Goal: Information Seeking & Learning: Check status

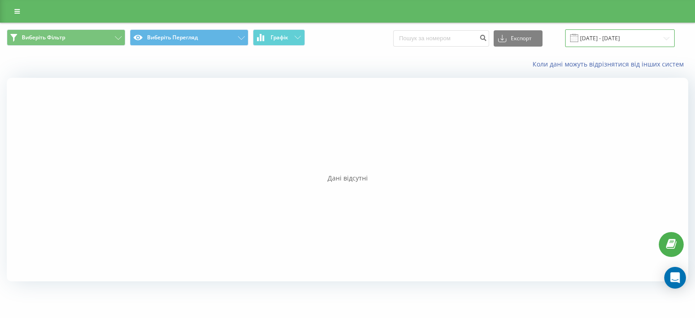
click at [579, 44] on input "30.06.2025 - 31.07.2025" at bounding box center [619, 38] width 109 height 18
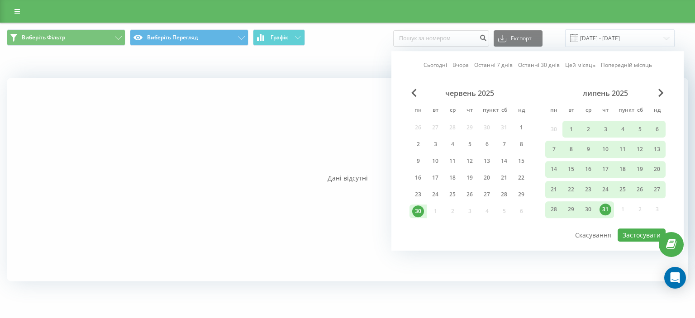
click at [653, 98] on div "липень 2025 пн вт ср чт пункт сб нд 30 1 2 3 4 5 6 7 8 9 10 11 12 13 14 15 16 1…" at bounding box center [605, 155] width 120 height 133
click at [661, 94] on span "Next Month" at bounding box center [660, 93] width 5 height 8
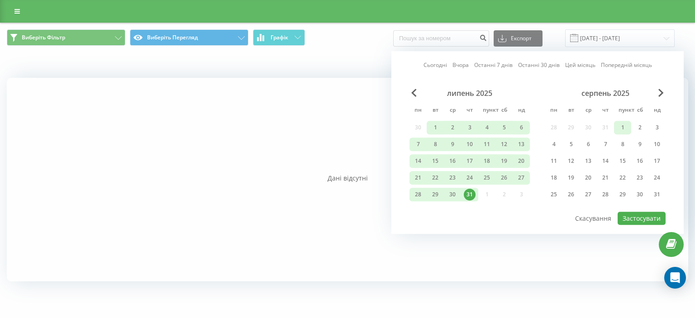
click at [619, 129] on div "1" at bounding box center [622, 128] width 12 height 12
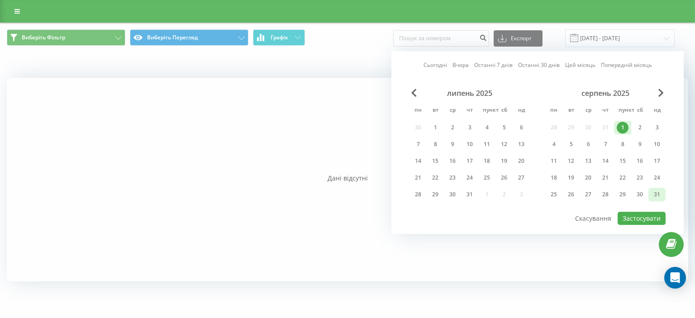
click at [657, 192] on font "31" at bounding box center [657, 194] width 6 height 8
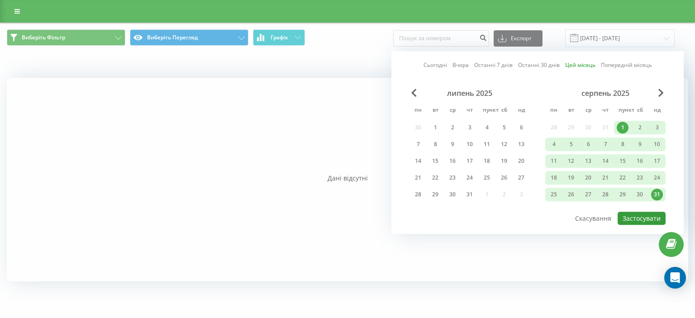
click at [651, 220] on button "Застосувати" at bounding box center [641, 218] width 48 height 13
type input "01.08.2025 - 31.08.2025"
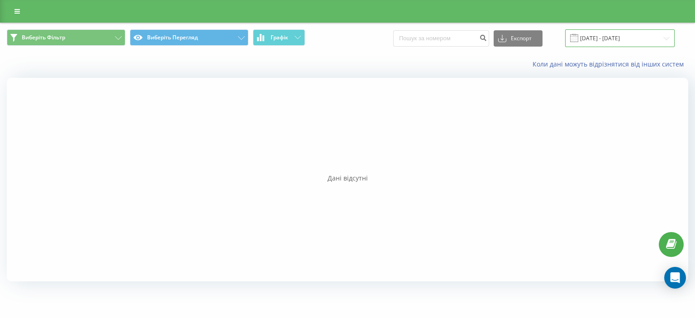
click at [635, 33] on input "01.08.2025 - 31.08.2025" at bounding box center [619, 38] width 109 height 18
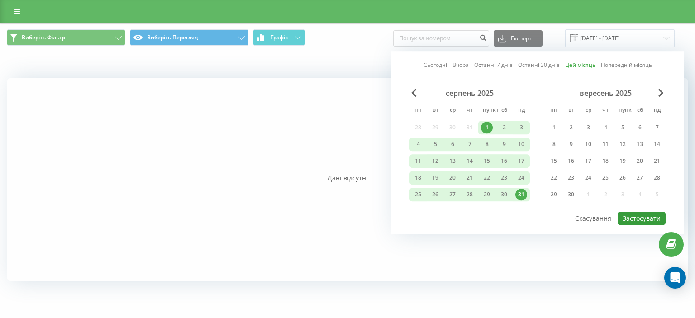
click at [635, 220] on button "Застосувати" at bounding box center [641, 218] width 48 height 13
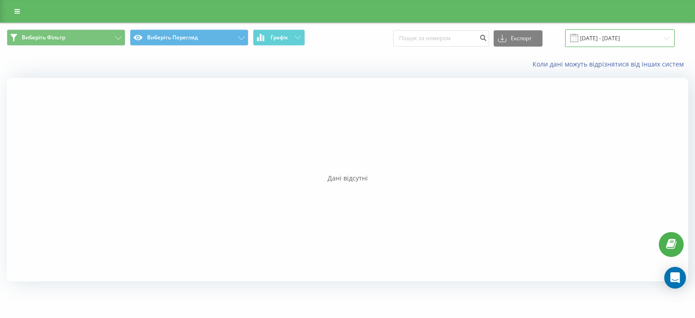
click at [593, 34] on input "01.08.2025 - 31.08.2025" at bounding box center [619, 38] width 109 height 18
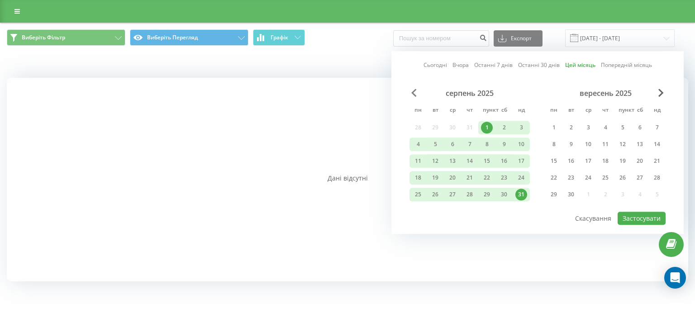
click at [412, 93] on span "Previous Month" at bounding box center [413, 93] width 5 height 8
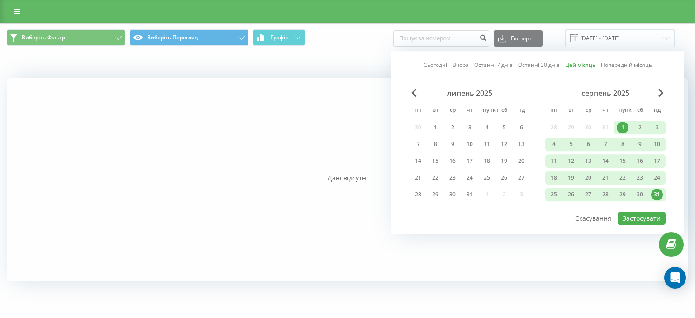
click at [588, 65] on font "Цей місяць" at bounding box center [580, 65] width 30 height 8
click at [641, 218] on font "Застосувати" at bounding box center [641, 218] width 38 height 9
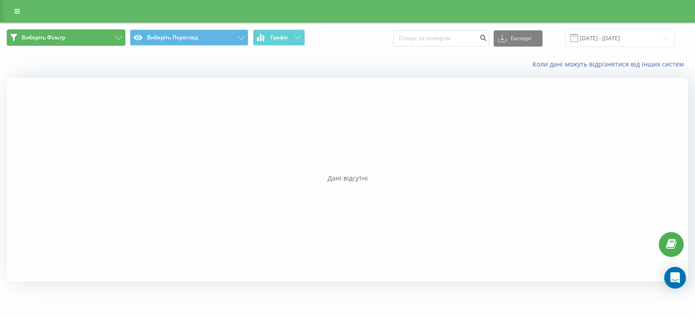
click at [97, 39] on button "Виберіть Фільтр" at bounding box center [66, 37] width 119 height 16
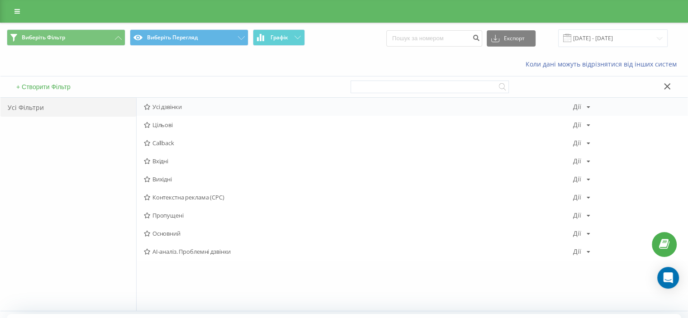
click at [165, 104] on font "Усі дзвінки" at bounding box center [166, 107] width 29 height 8
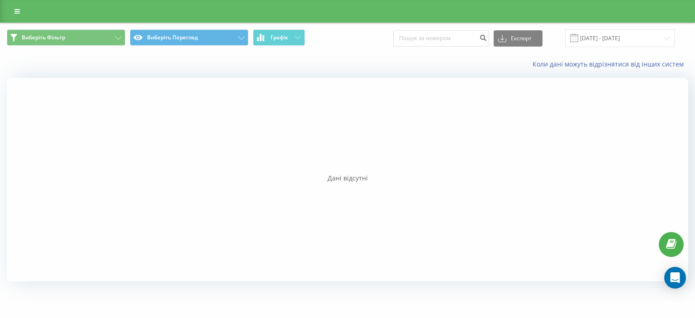
click at [333, 170] on div at bounding box center [347, 180] width 681 height 204
click at [456, 34] on input at bounding box center [441, 38] width 96 height 16
paste input "380671573647"
type input "380671573647"
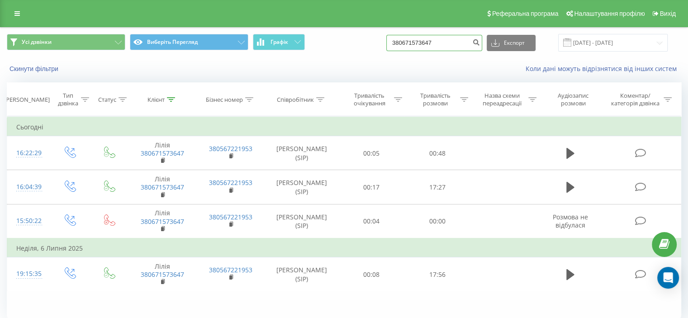
click at [412, 37] on input "380671573647" at bounding box center [434, 43] width 96 height 16
click at [517, 39] on font "Експорт" at bounding box center [514, 43] width 21 height 8
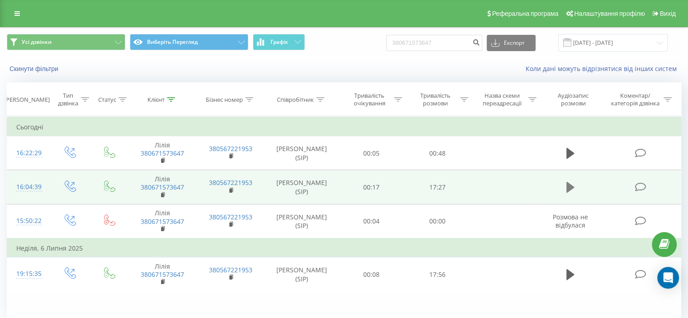
click at [573, 187] on icon at bounding box center [570, 187] width 8 height 11
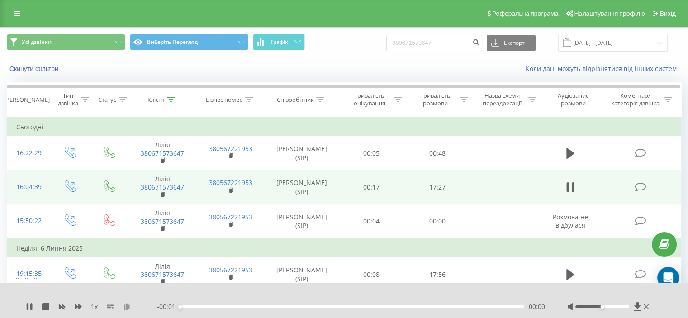
click at [129, 303] on icon at bounding box center [127, 306] width 8 height 6
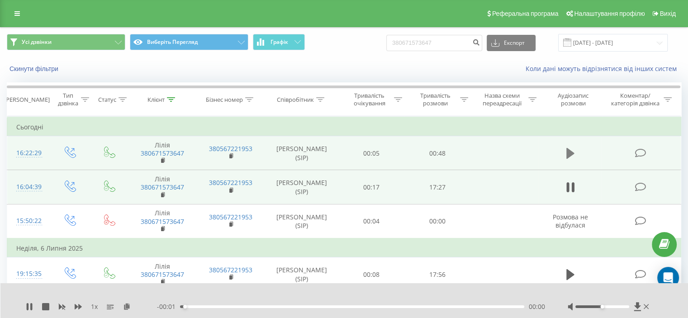
click at [570, 151] on icon at bounding box center [570, 153] width 8 height 11
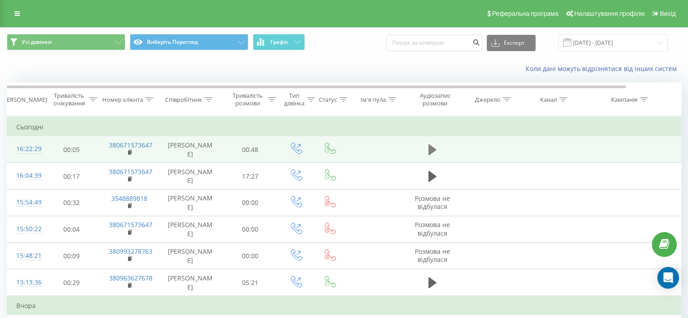
click at [427, 148] on button at bounding box center [433, 150] width 14 height 14
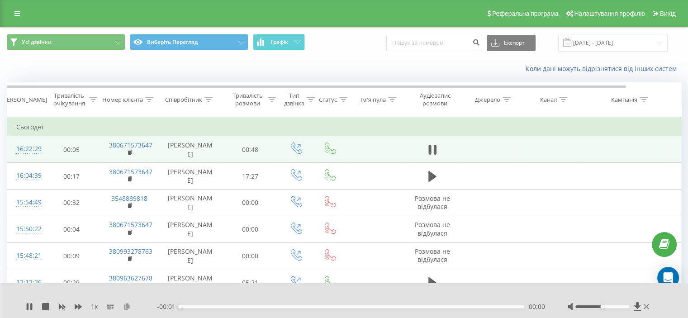
click at [129, 303] on icon at bounding box center [127, 306] width 8 height 6
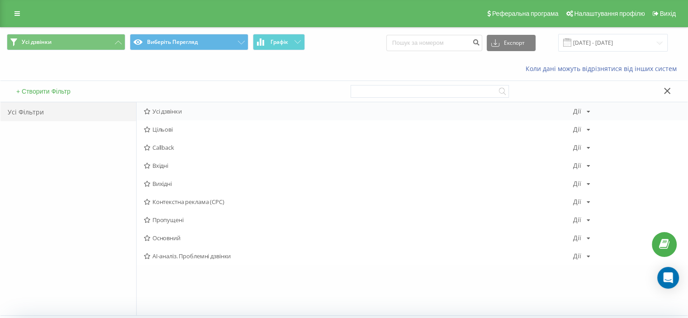
click at [171, 110] on font "Усі дзвінки" at bounding box center [166, 111] width 29 height 8
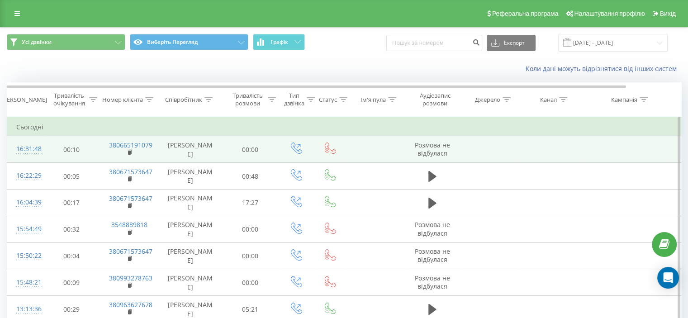
click at [140, 155] on td "380665191079" at bounding box center [129, 149] width 59 height 27
click at [132, 152] on icon at bounding box center [130, 152] width 5 height 6
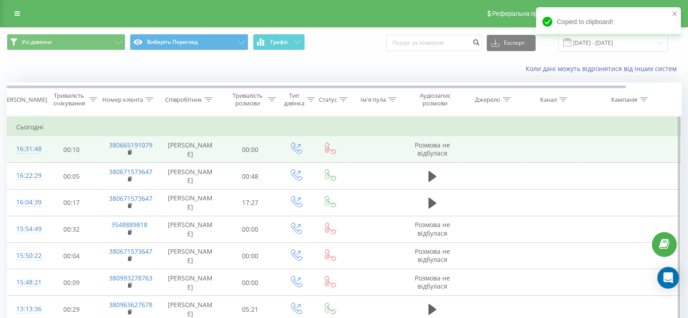
click at [63, 150] on font "00:10" at bounding box center [71, 149] width 16 height 9
